Goal: Task Accomplishment & Management: Use online tool/utility

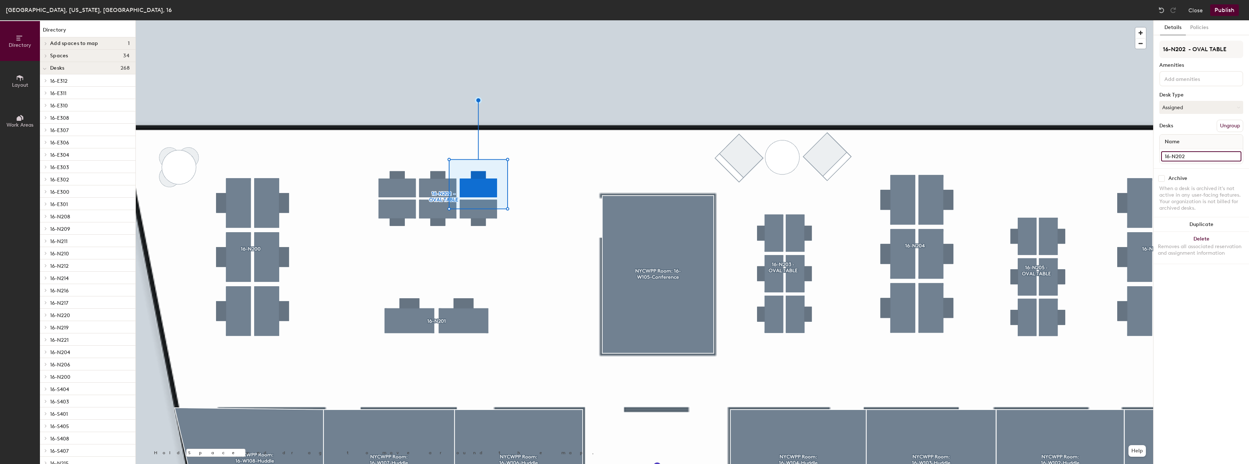
click at [1194, 156] on input "16-N202" at bounding box center [1201, 156] width 80 height 10
type input "16-N202A"
click at [1189, 160] on input "16-N202" at bounding box center [1201, 156] width 80 height 10
click at [1193, 158] on input "16-N202" at bounding box center [1201, 156] width 80 height 10
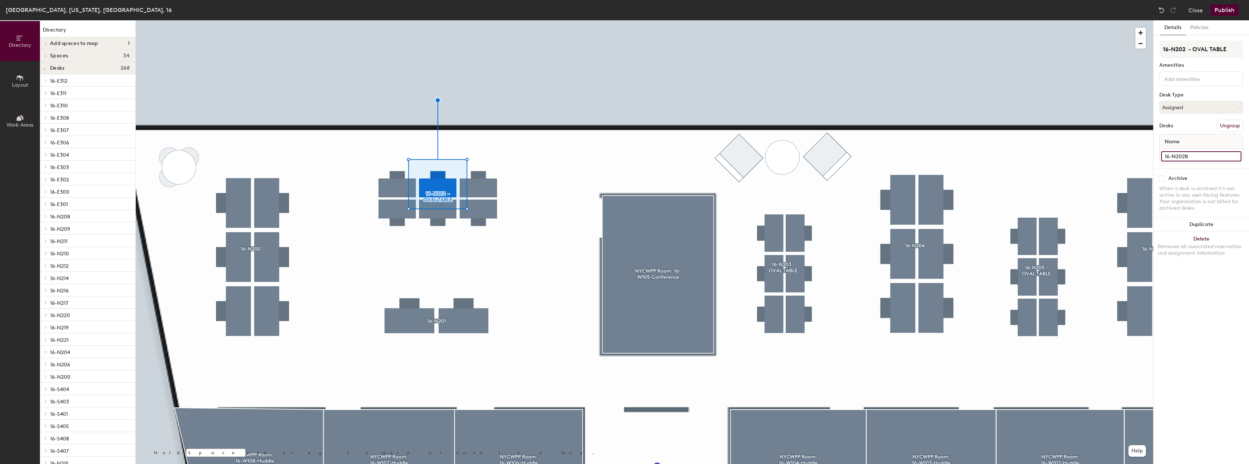
type input "16-N202B"
click at [1193, 157] on input "16-N202" at bounding box center [1201, 156] width 80 height 10
click at [1195, 157] on input "16-N202" at bounding box center [1201, 156] width 80 height 10
type input "16-N202C"
click at [1196, 160] on input "16-N202" at bounding box center [1201, 156] width 80 height 10
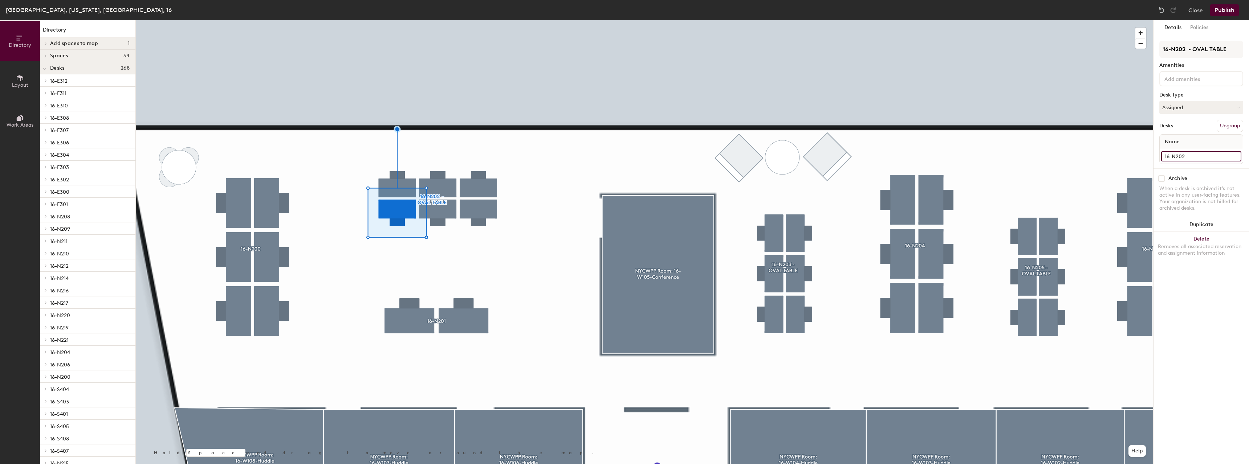
click at [1197, 156] on input "16-N202" at bounding box center [1201, 156] width 80 height 10
type input "16-N202D"
click at [1202, 158] on input "16-N202" at bounding box center [1201, 156] width 80 height 10
click at [1201, 157] on input "16-N202" at bounding box center [1201, 156] width 80 height 10
type input "16-N202E"
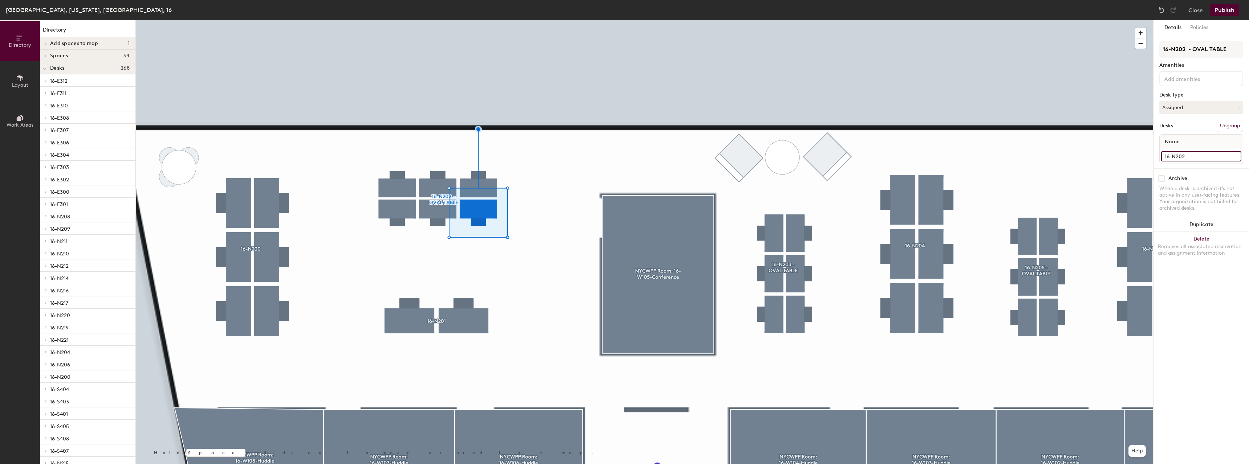
click at [1196, 159] on input "16-N202" at bounding box center [1201, 156] width 80 height 10
click at [1196, 157] on input "16-N202" at bounding box center [1201, 156] width 80 height 10
type input "16-N202F"
click at [1224, 9] on button "Publish" at bounding box center [1224, 10] width 29 height 12
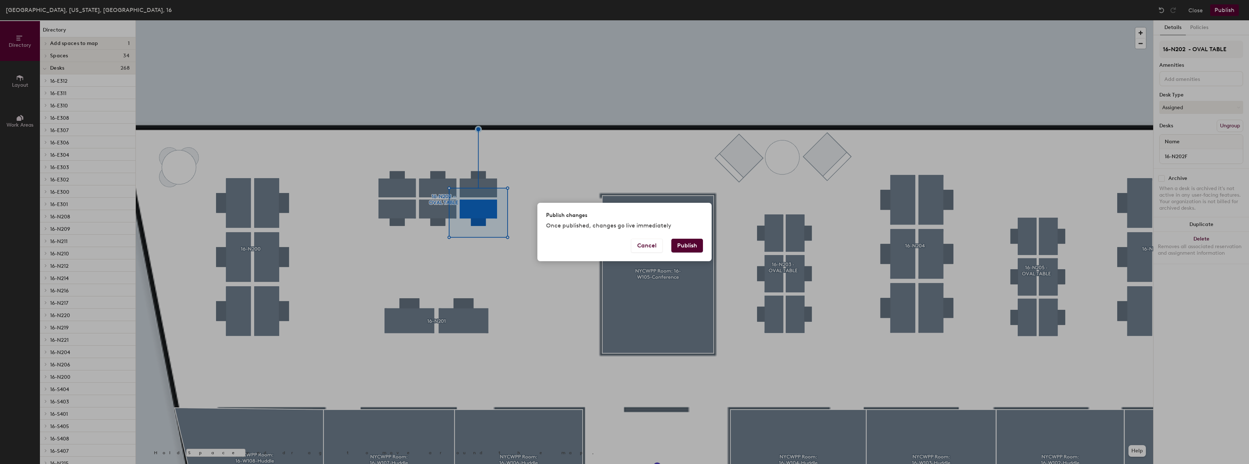
click at [703, 242] on div "Cancel Publish" at bounding box center [624, 250] width 174 height 23
click at [699, 243] on button "Publish" at bounding box center [687, 246] width 32 height 14
